Goal: Information Seeking & Learning: Check status

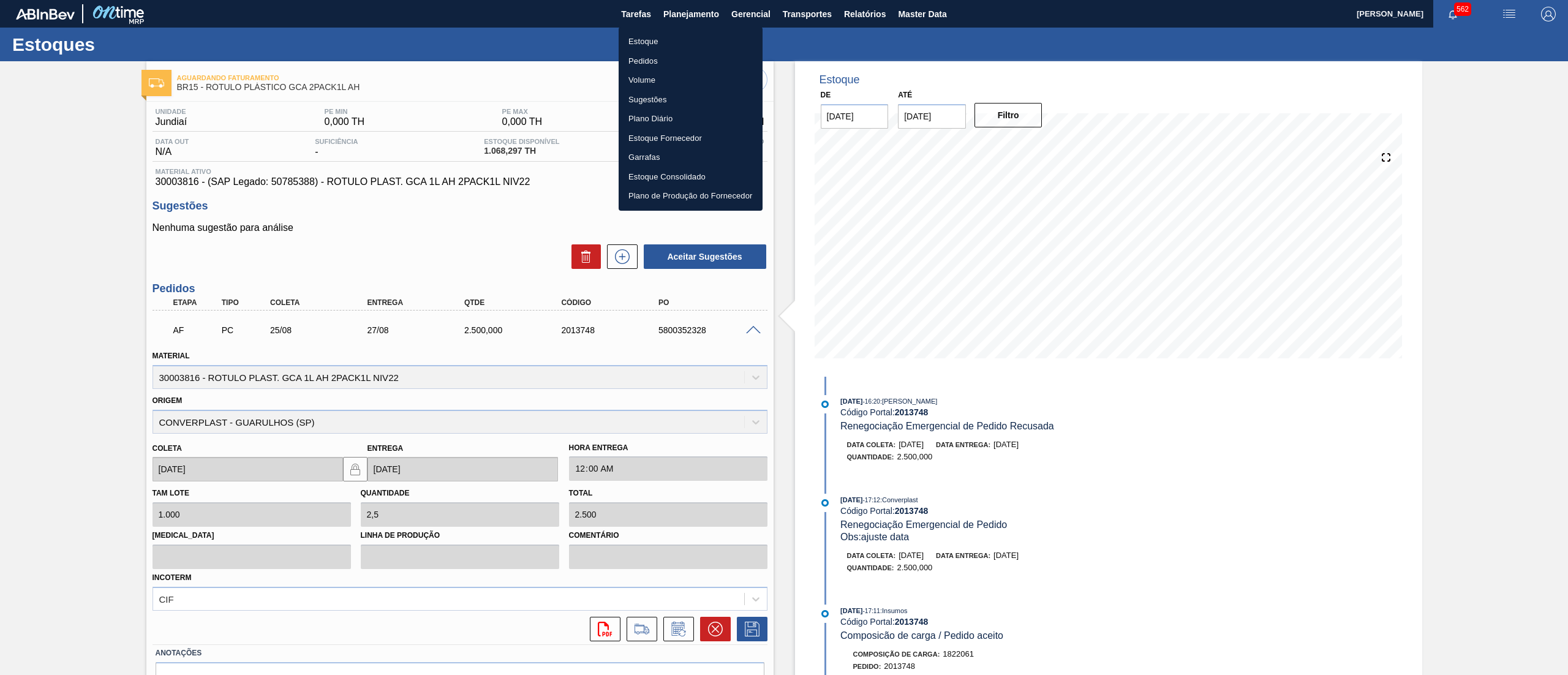
scroll to position [585, 0]
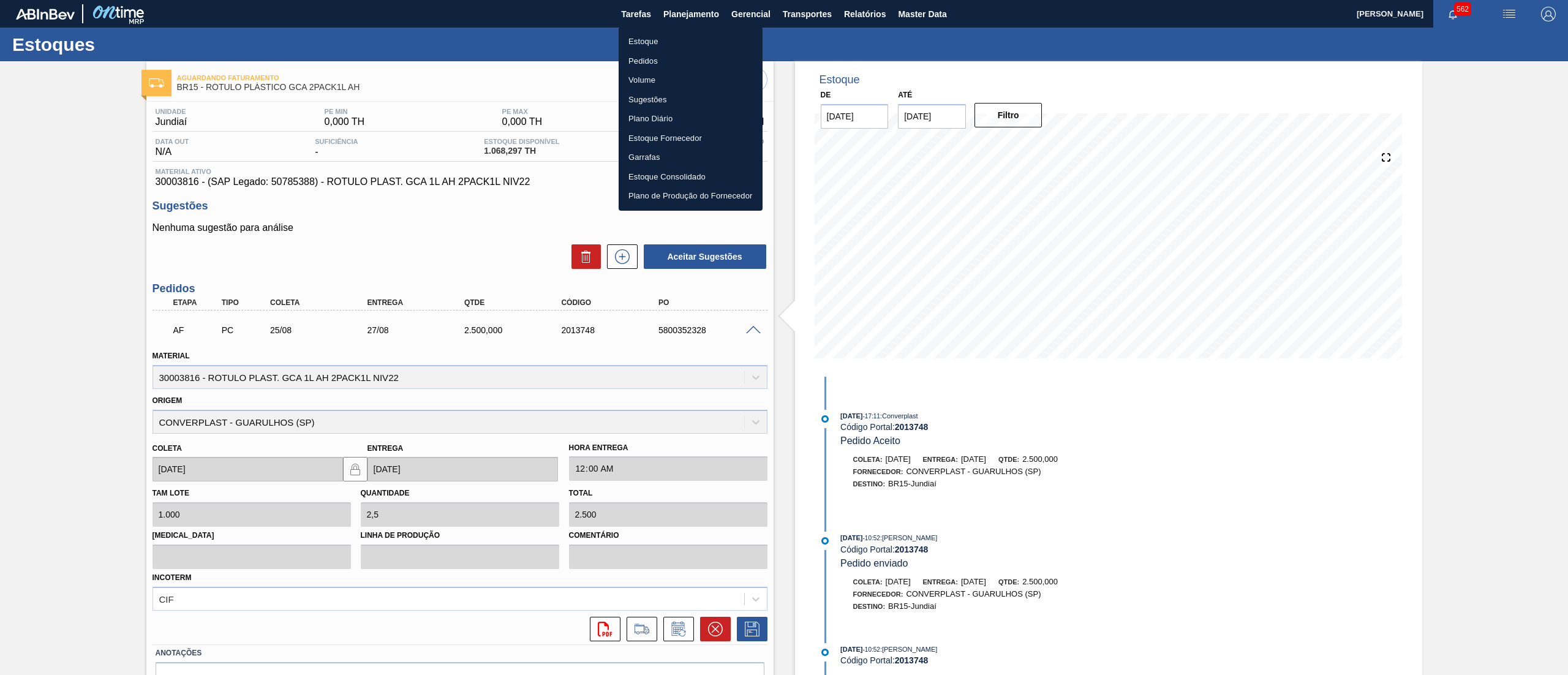
click at [696, 50] on li "Estoque" at bounding box center [691, 42] width 144 height 19
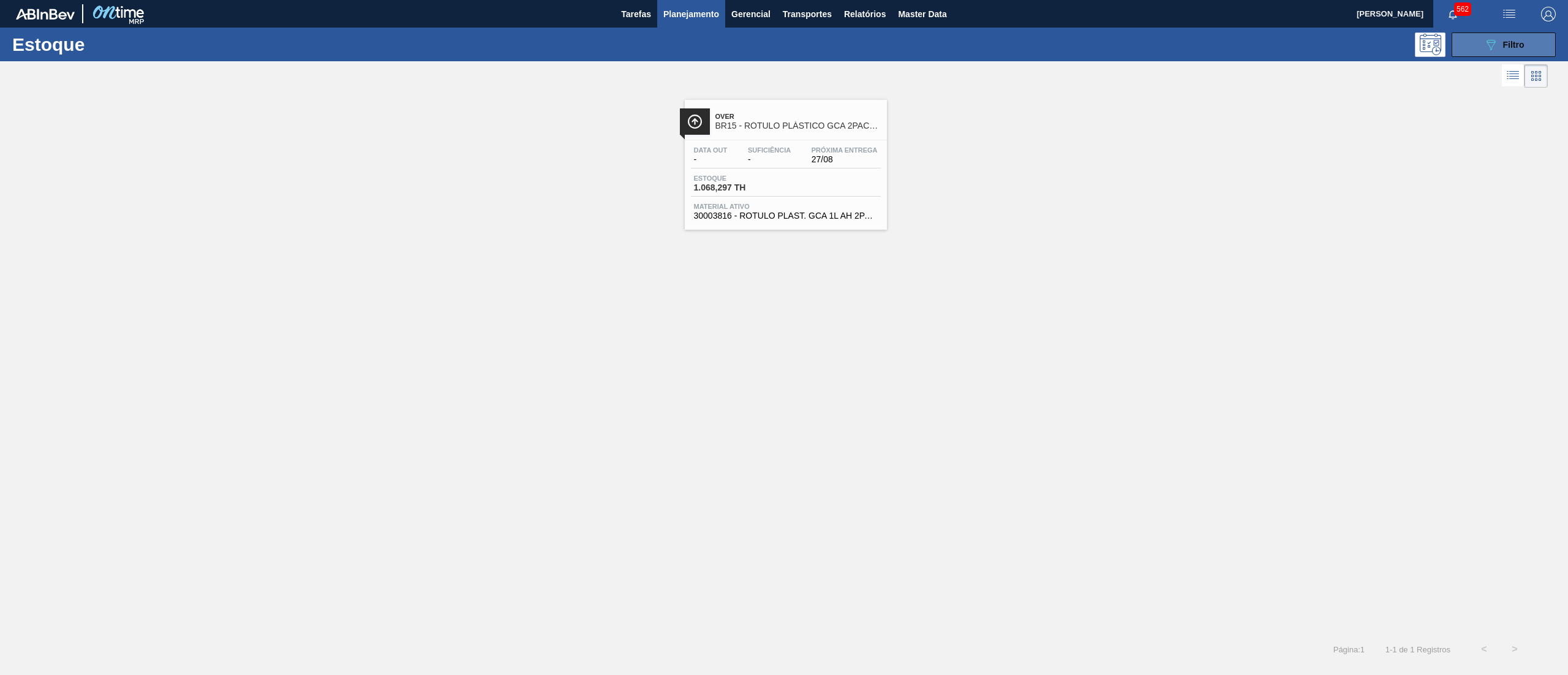
click at [1479, 42] on button "089F7B8B-B2A5-4AFE-B5C0-19BA573D28AC Filtro" at bounding box center [1504, 45] width 104 height 25
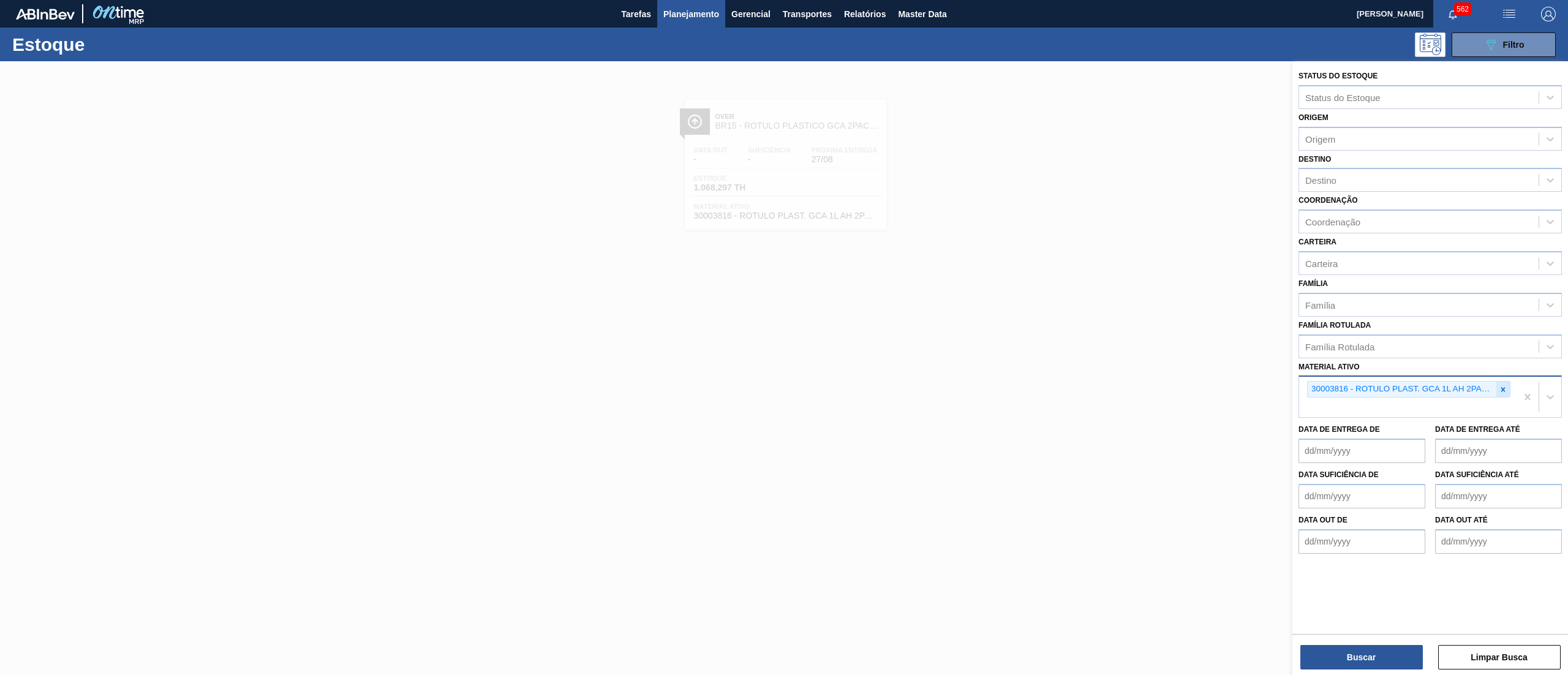
click at [1502, 389] on icon at bounding box center [1504, 389] width 5 height 5
paste ativo "30034110"
type ativo "30034110"
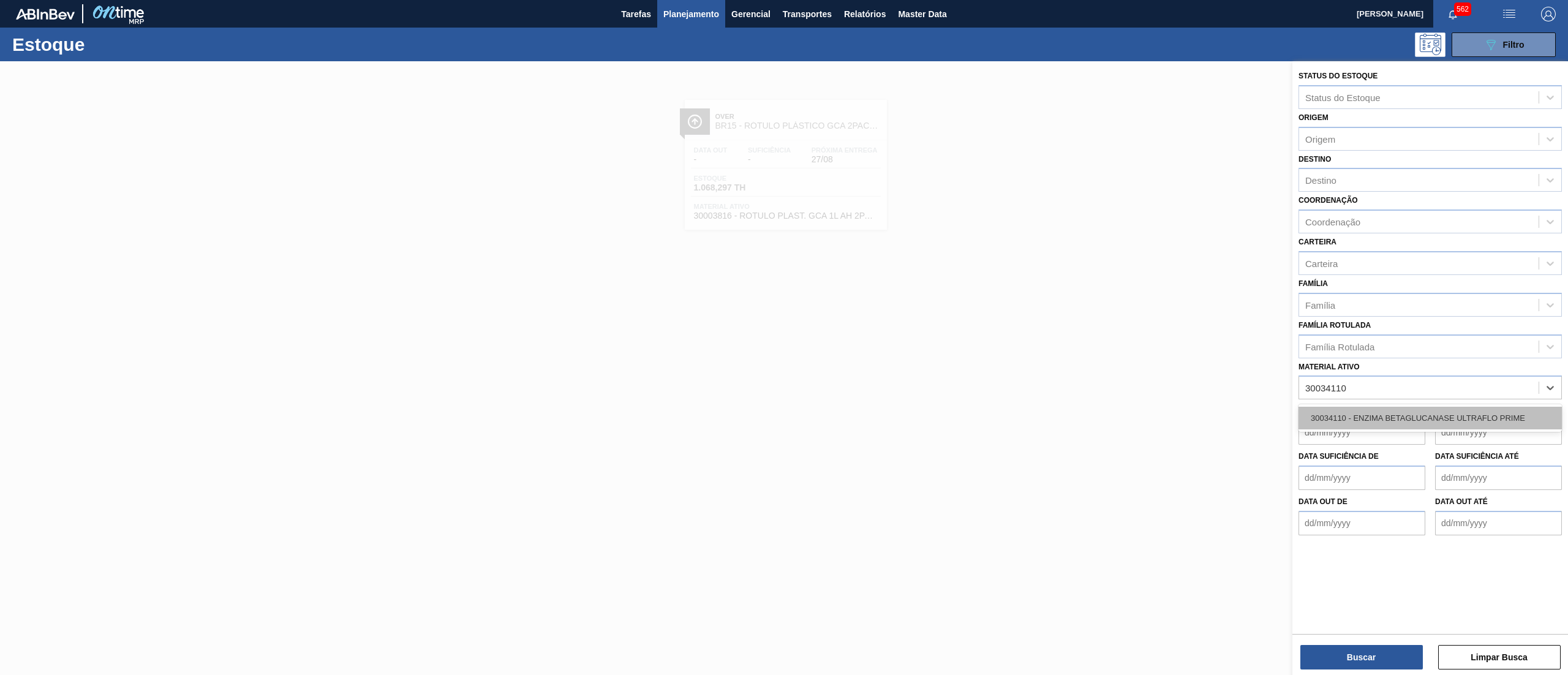
click at [1441, 409] on div "30034110 - ENZIMA BETAGLUCANASE ULTRAFLO PRIME" at bounding box center [1430, 418] width 264 height 23
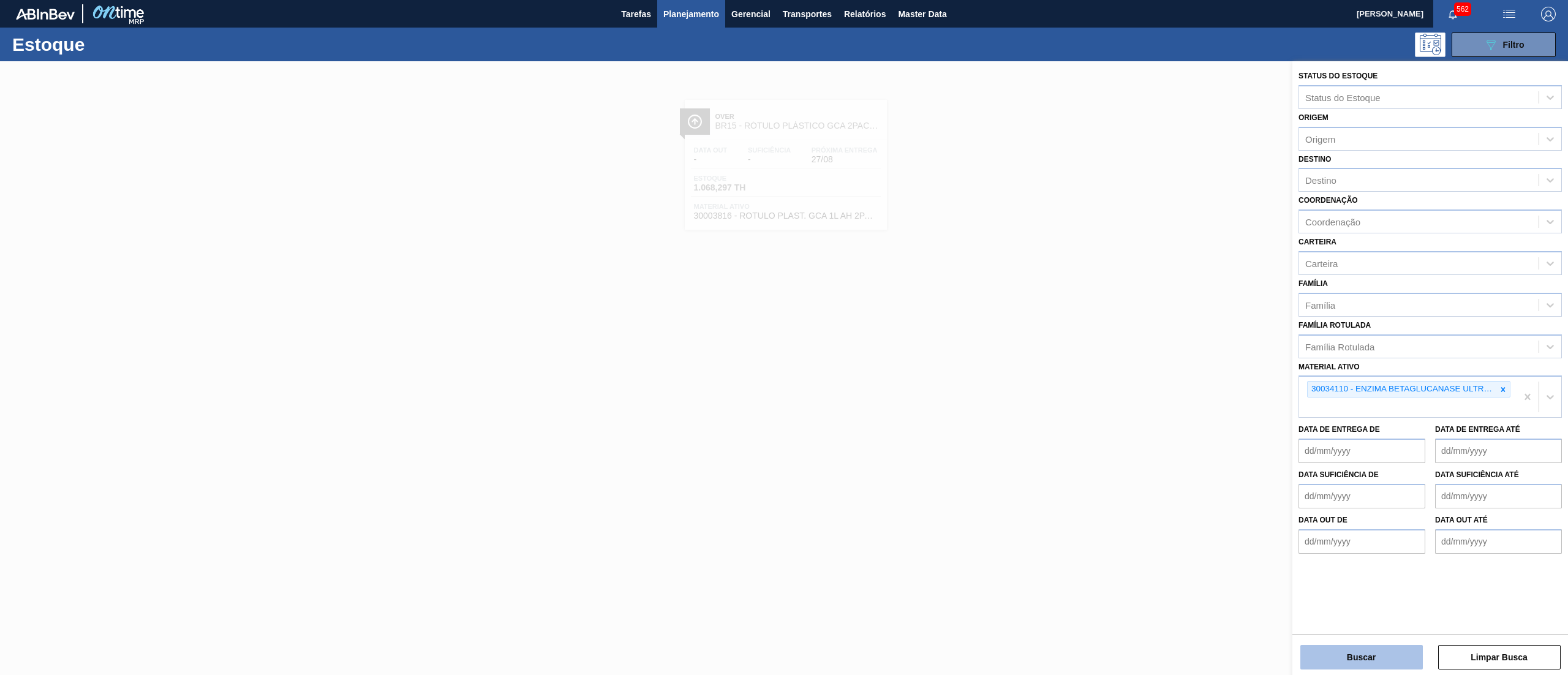
click at [1336, 648] on button "Buscar" at bounding box center [1362, 657] width 123 height 25
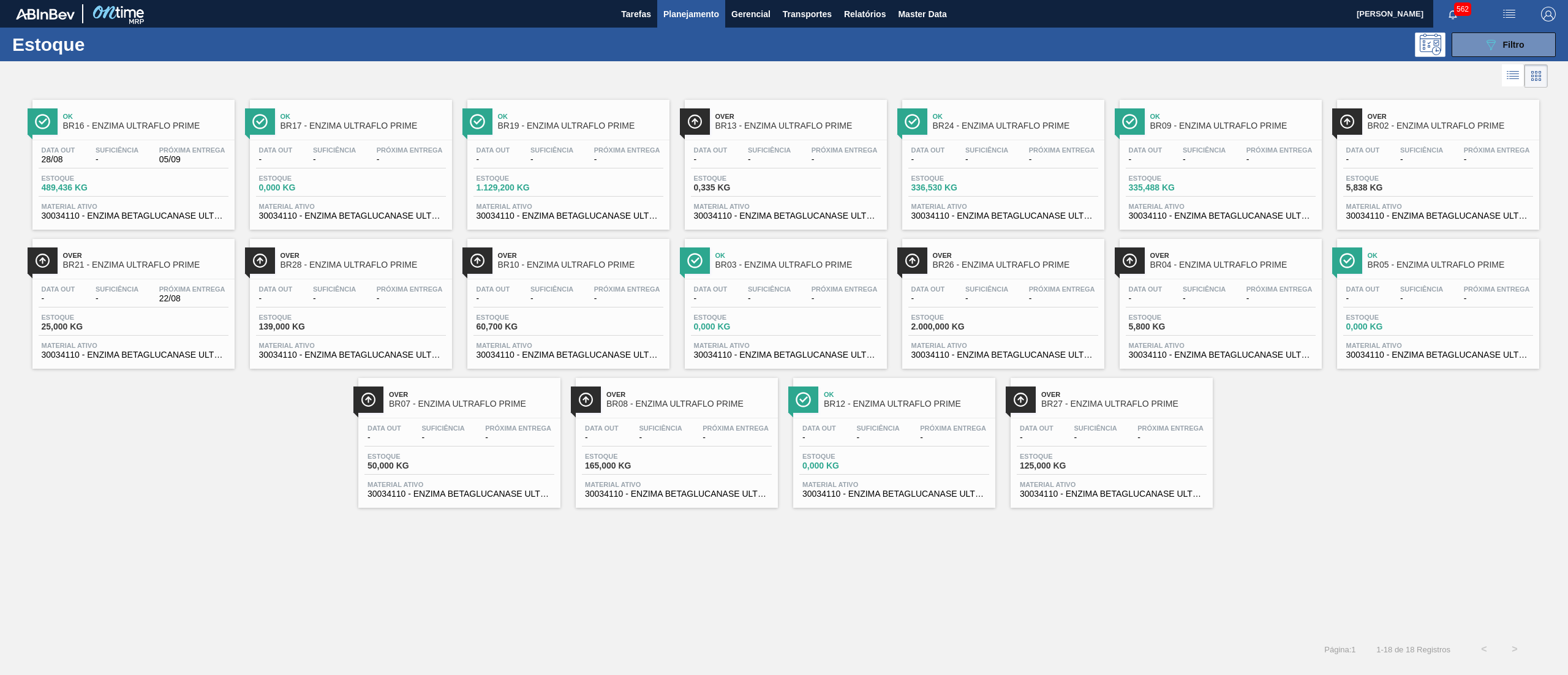
click at [785, 141] on div "Data out - Suficiência - Próxima Entrega - Estoque 0,335 KG Material ativo 3003…" at bounding box center [786, 182] width 202 height 83
